Goal: Navigation & Orientation: Find specific page/section

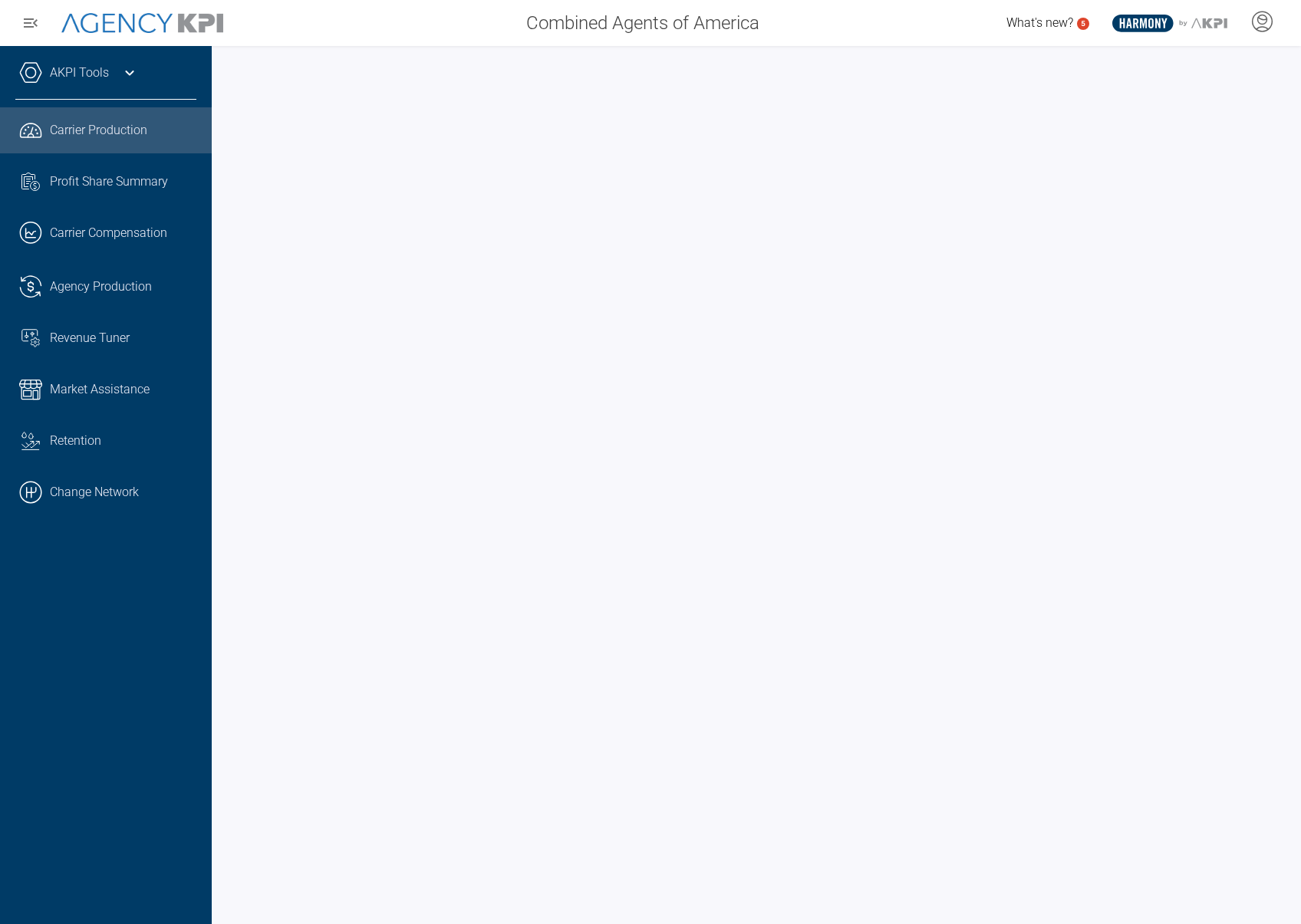
click at [129, 71] on icon at bounding box center [129, 72] width 18 height 18
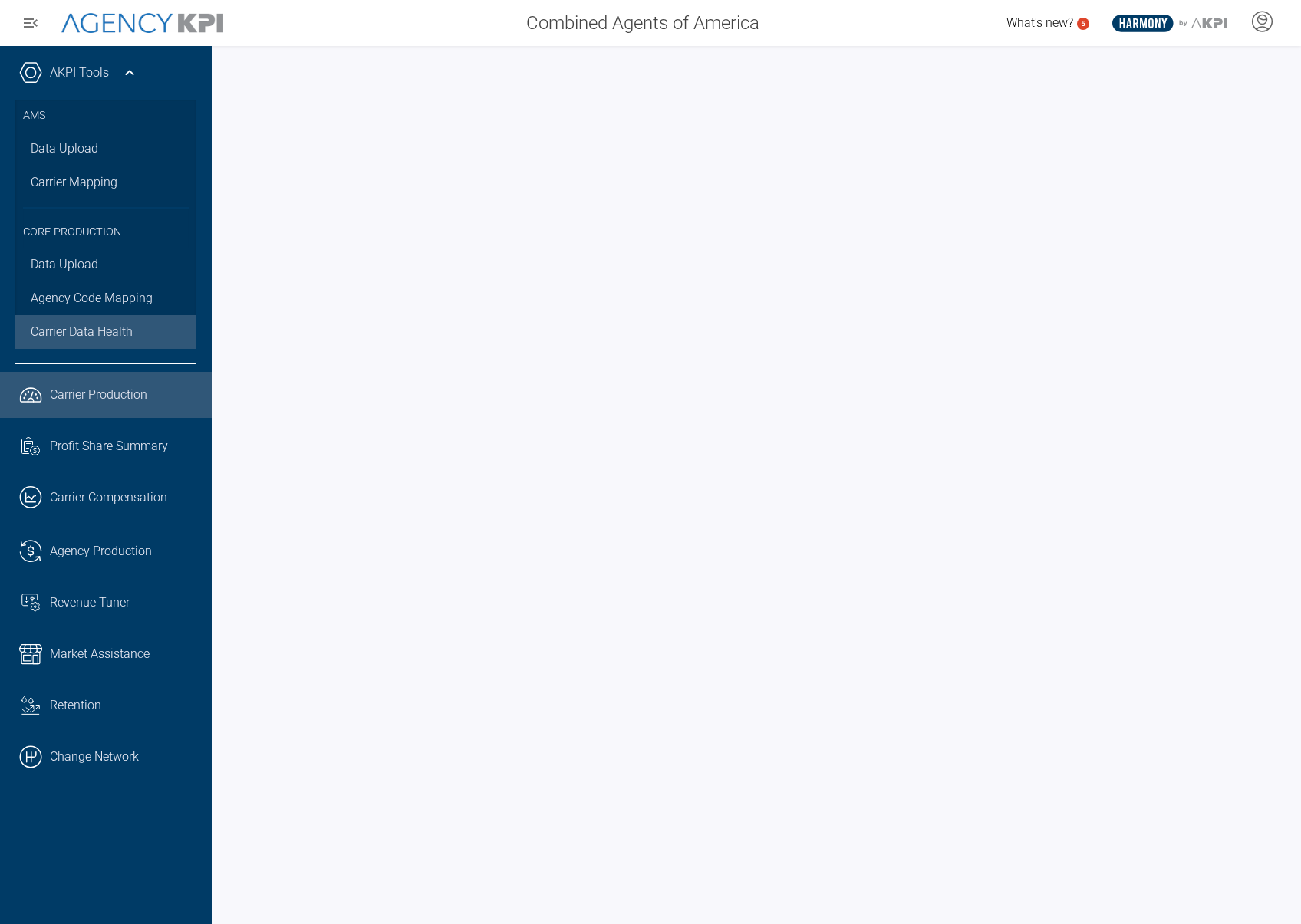
click at [89, 328] on span "Carrier Data Health" at bounding box center [82, 332] width 102 height 18
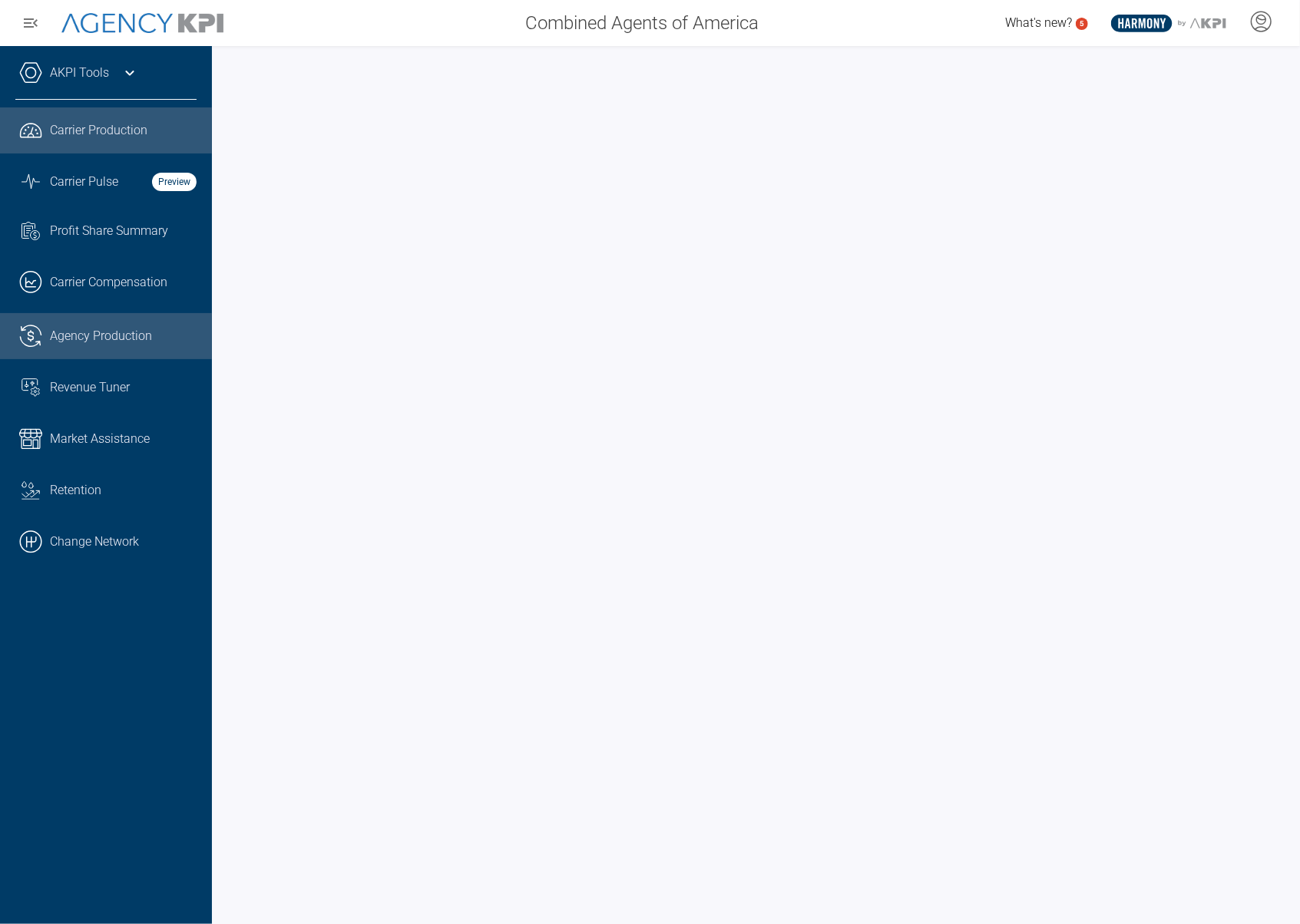
click at [108, 331] on span "Agency Production" at bounding box center [101, 336] width 102 height 18
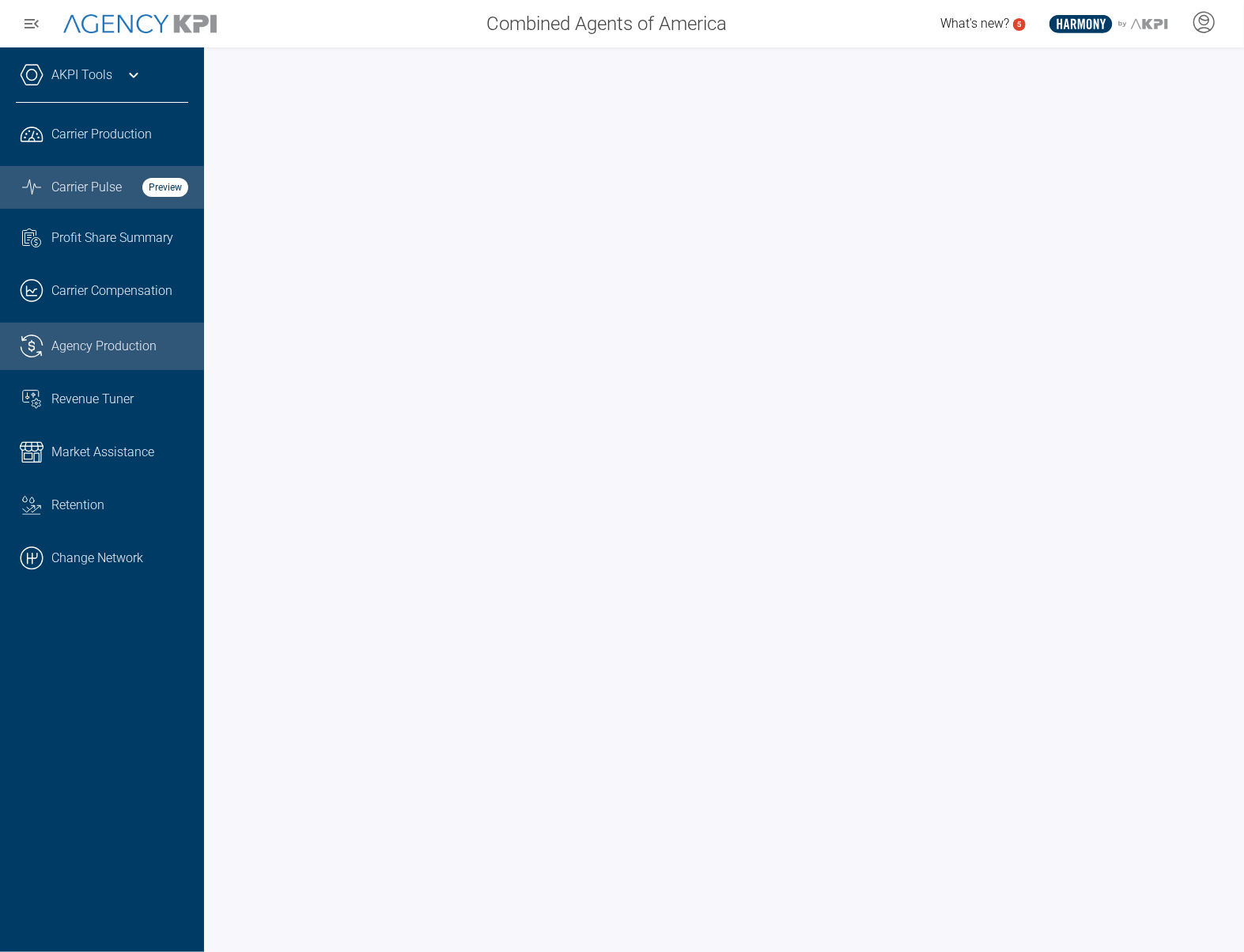
click at [108, 181] on span "Carrier Pulse" at bounding box center [87, 187] width 70 height 19
click at [139, 79] on icon at bounding box center [133, 74] width 19 height 19
